Goal: Task Accomplishment & Management: Manage account settings

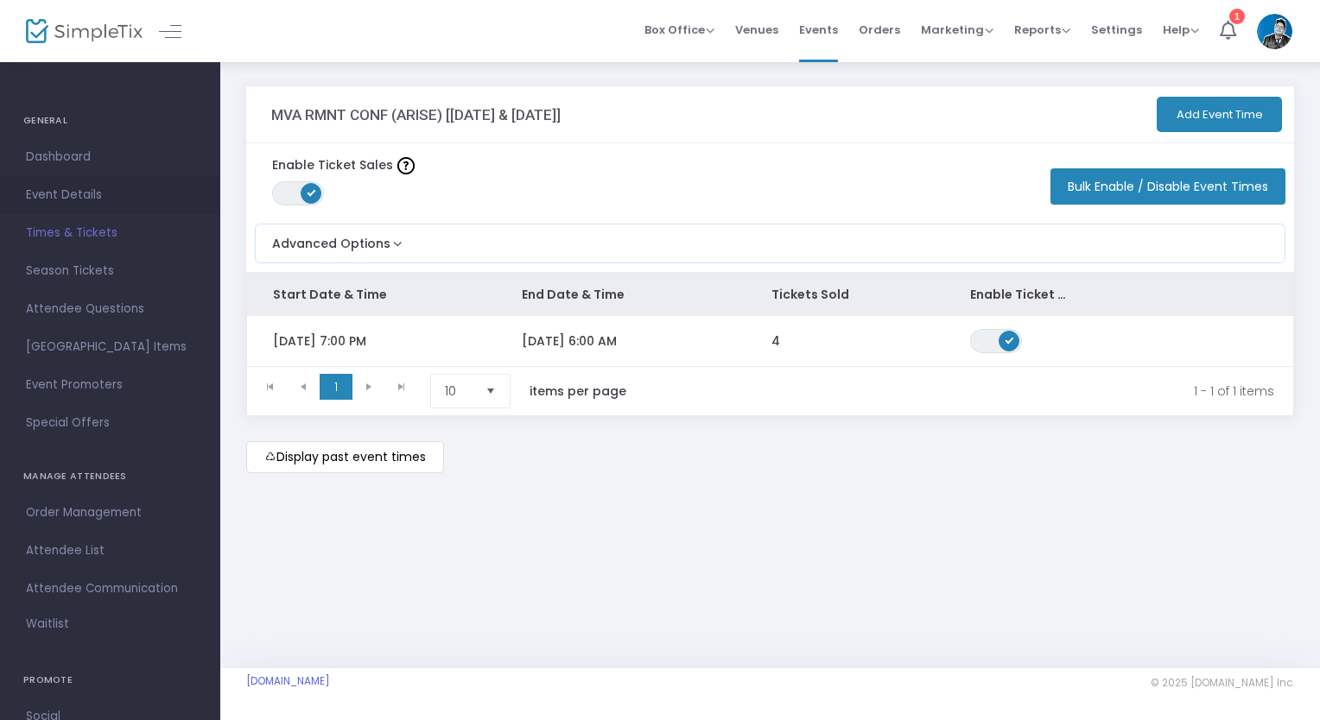
click at [76, 187] on span "Event Details" at bounding box center [110, 195] width 168 height 22
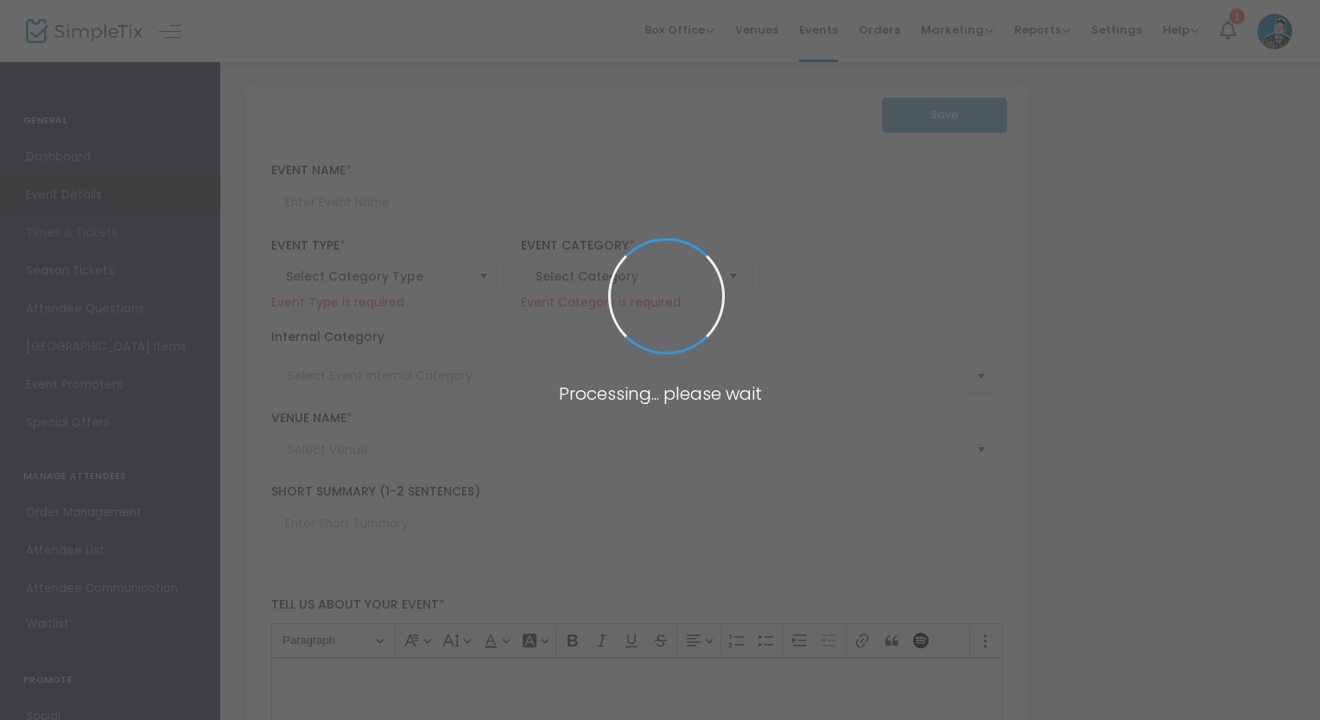
type input "MVA RMNT CONF (ARISE) [[DATE] & [DATE]]"
type textarea "YOUTH CONFERENCE WILL BE HELD ON [DATE] AND [DATE] ----- La conferencia de Jóve…"
checkbox input "true"
type input "Register Now"
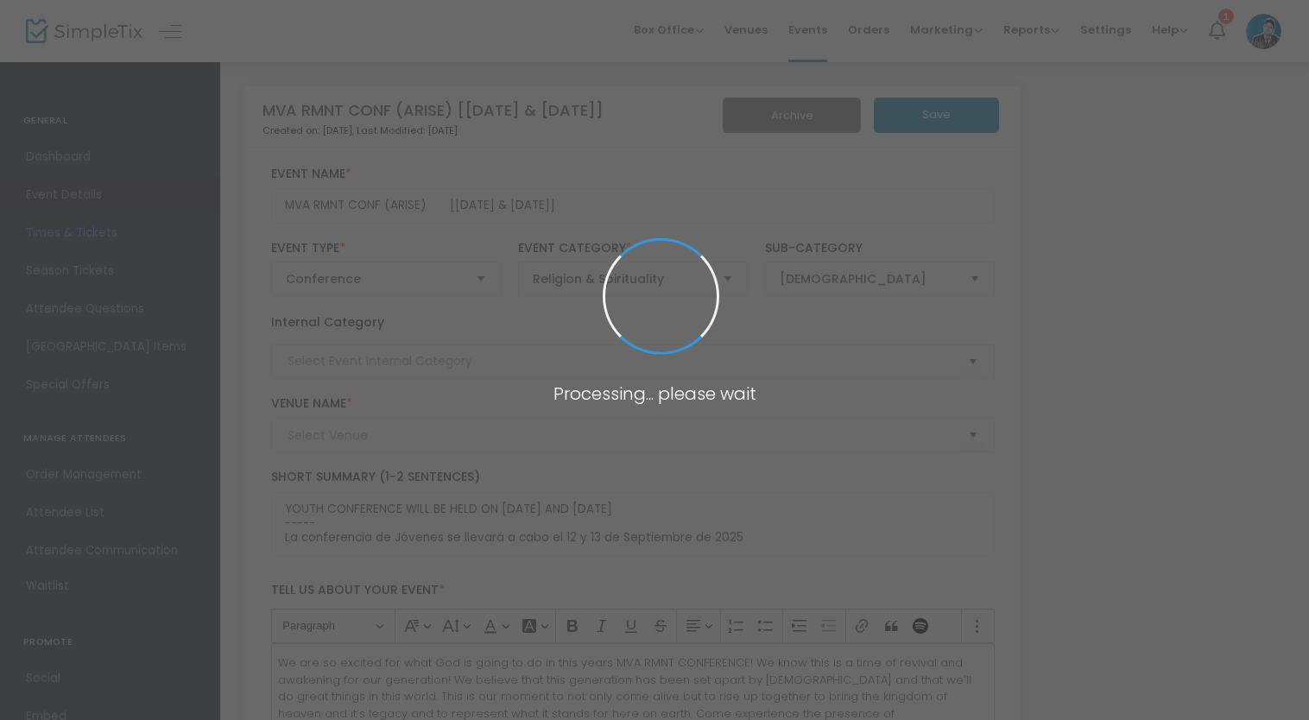
type input "MVA CHURCH"
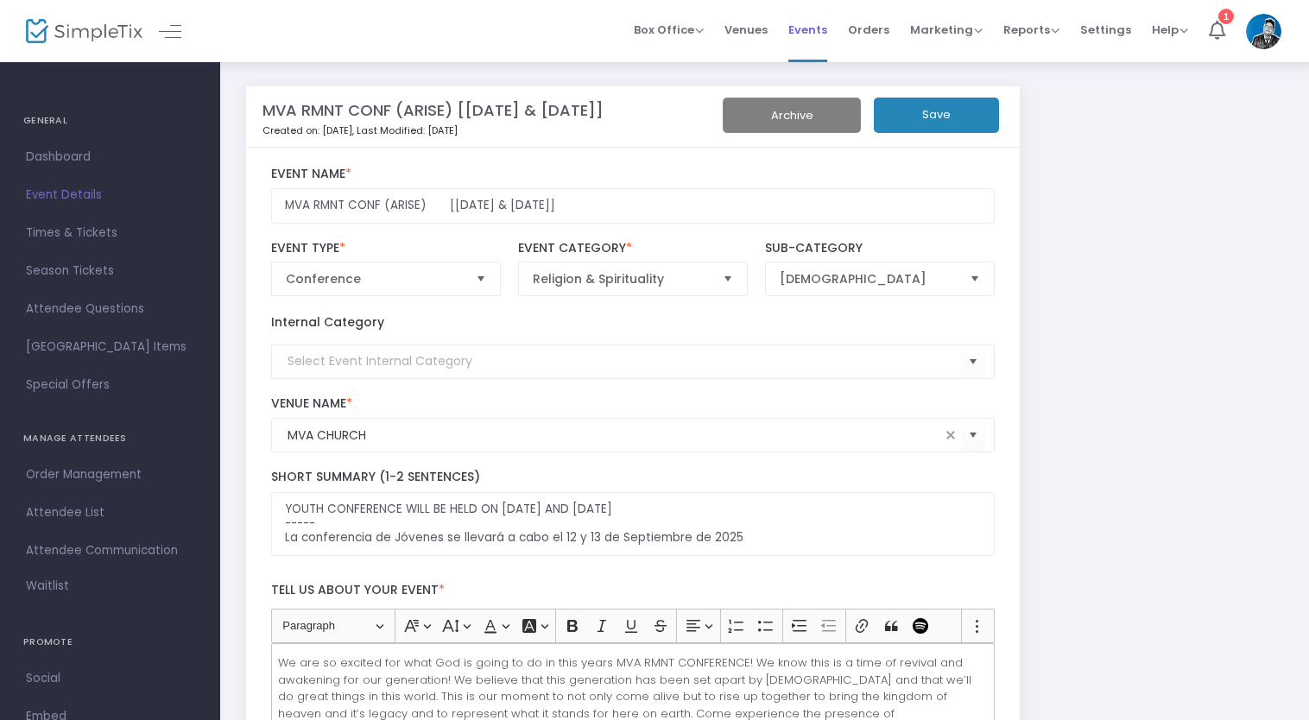
click at [824, 22] on span "Events" at bounding box center [807, 30] width 39 height 44
